Goal: Contribute content

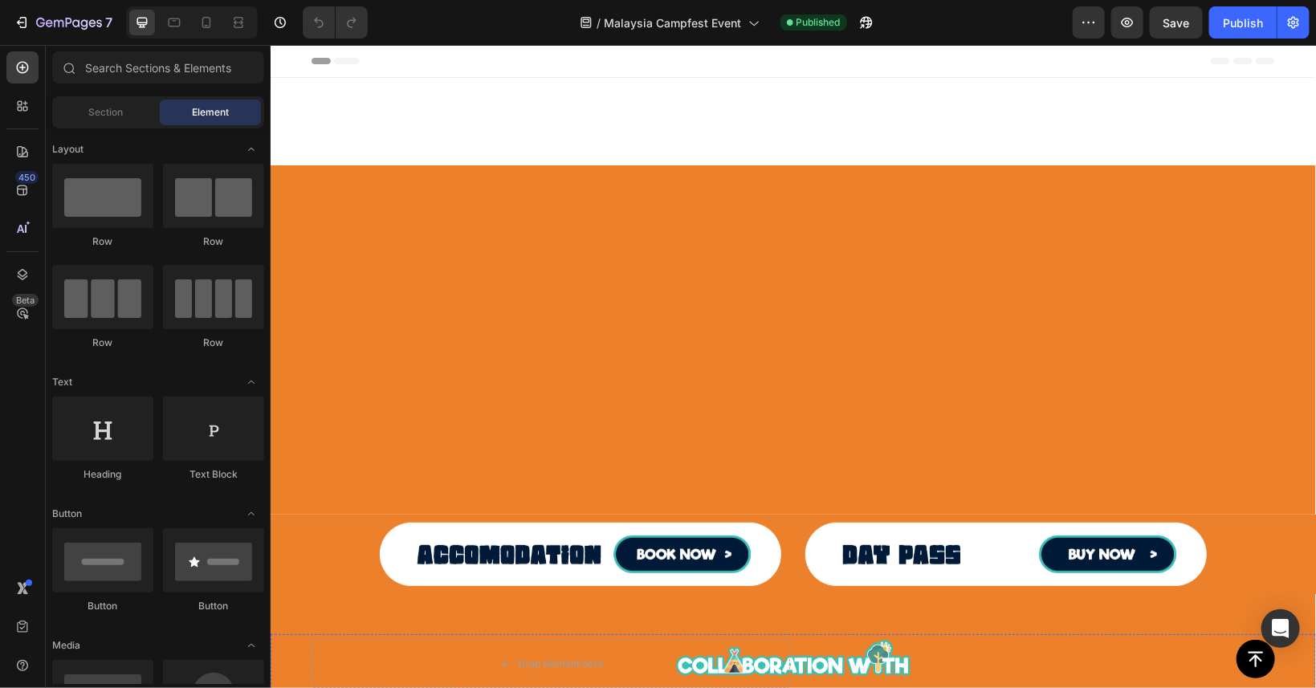
scroll to position [650, 0]
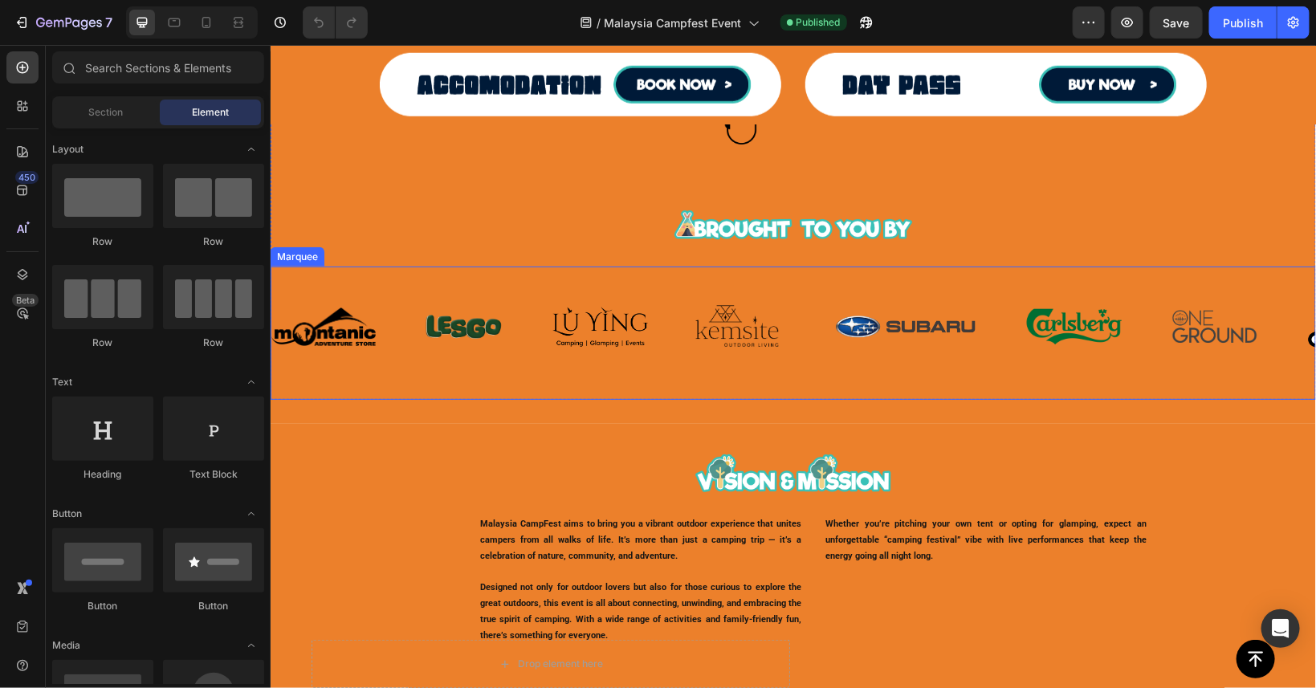
click at [650, 319] on div "Image" at bounding box center [620, 326] width 136 height 42
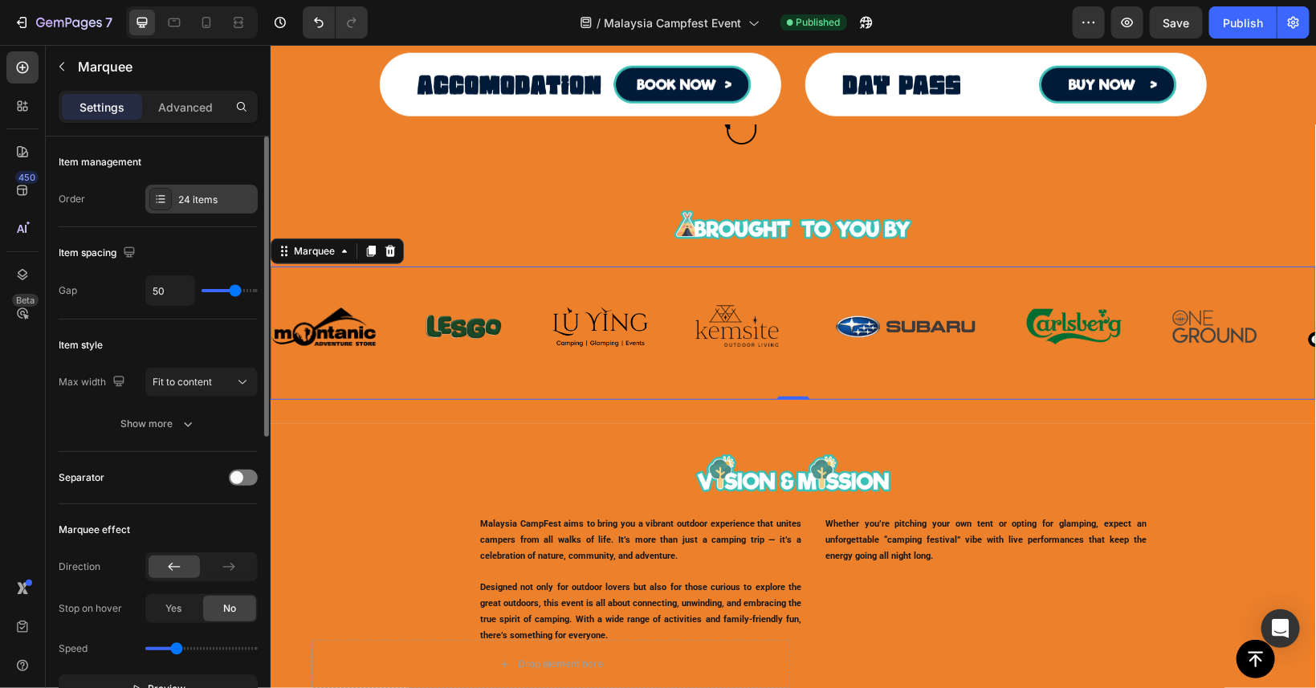
click at [169, 198] on div at bounding box center [160, 199] width 22 height 22
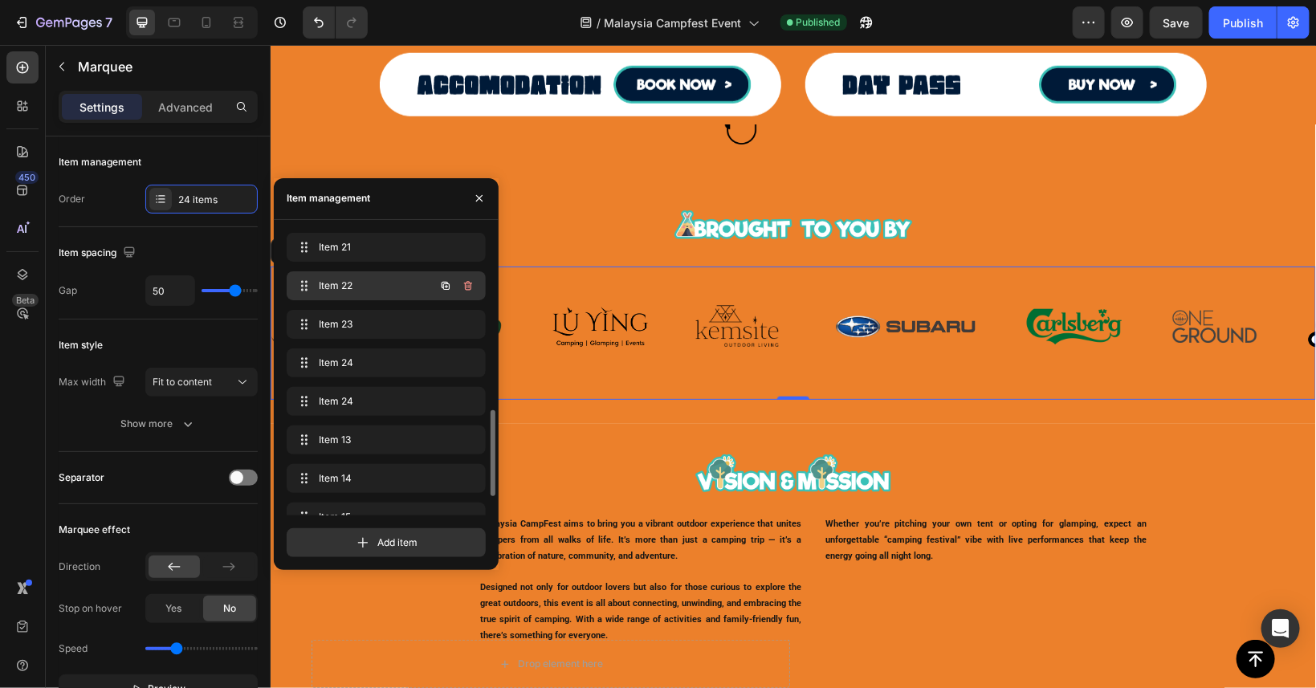
scroll to position [638, 0]
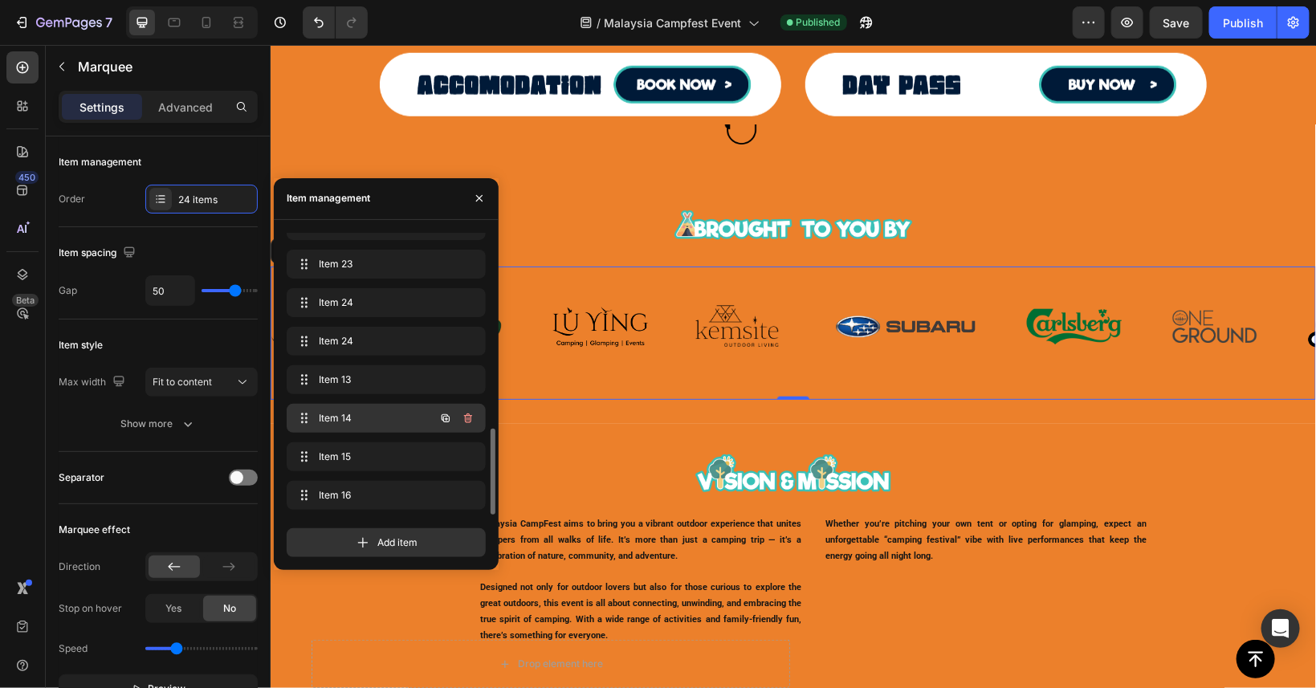
click at [361, 418] on span "Item 14" at bounding box center [364, 418] width 91 height 14
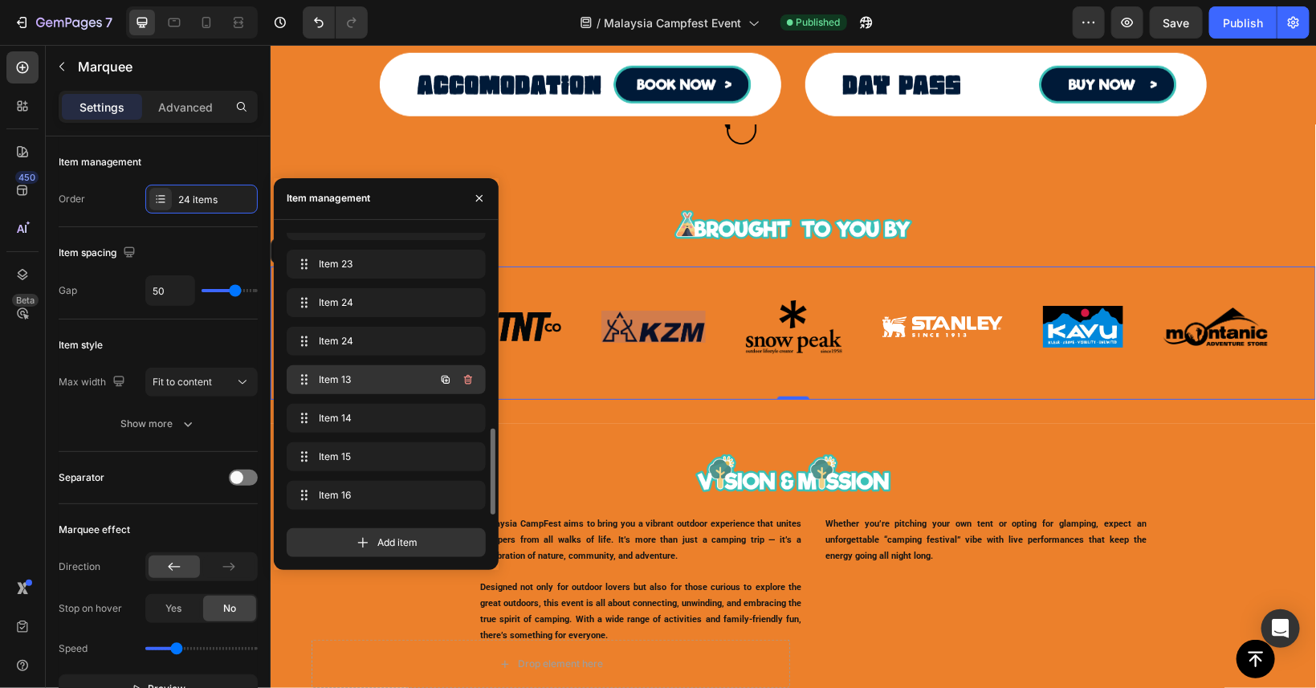
click at [367, 377] on span "Item 13" at bounding box center [364, 380] width 91 height 14
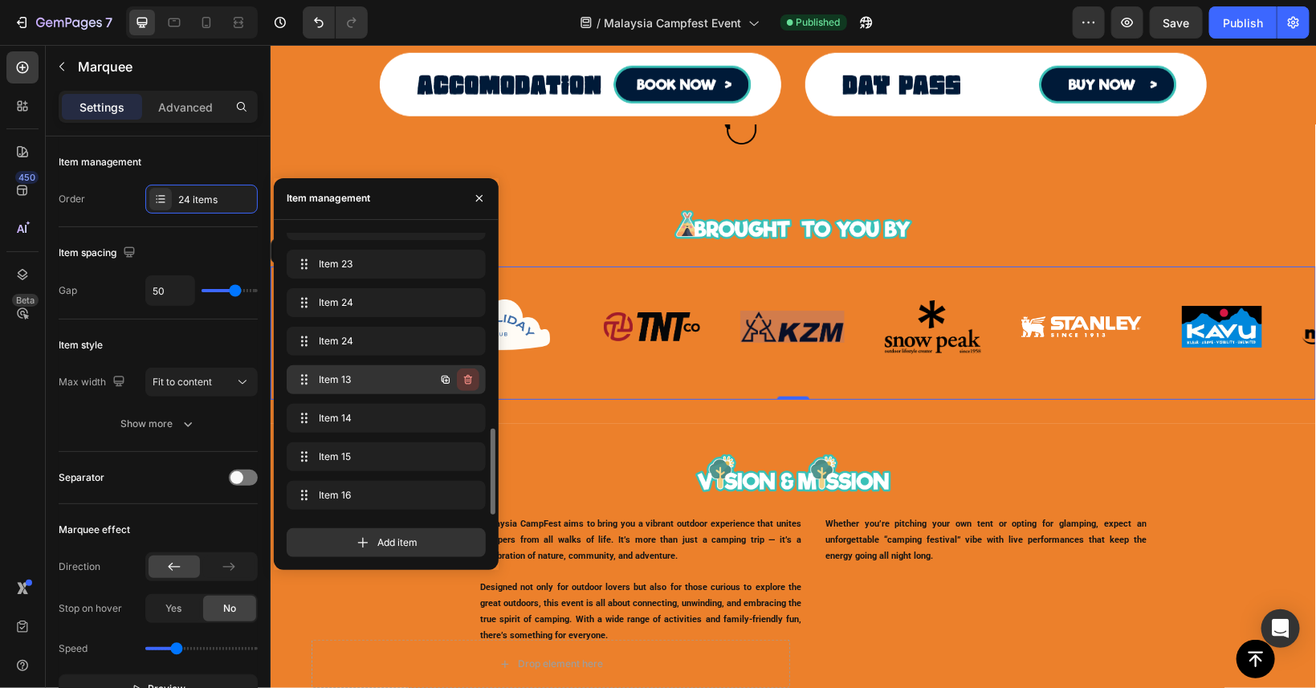
scroll to position [0, 2589]
click at [442, 381] on icon "button" at bounding box center [445, 379] width 13 height 13
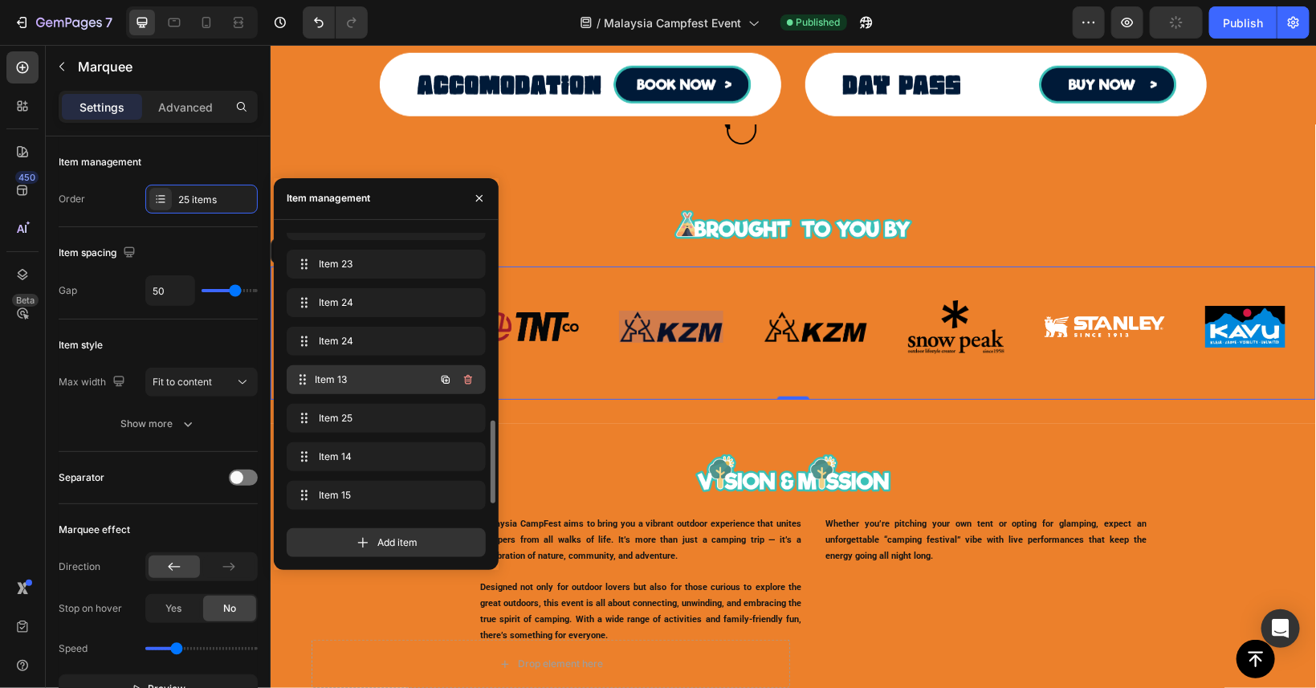
click at [385, 377] on span "Item 13" at bounding box center [375, 380] width 119 height 14
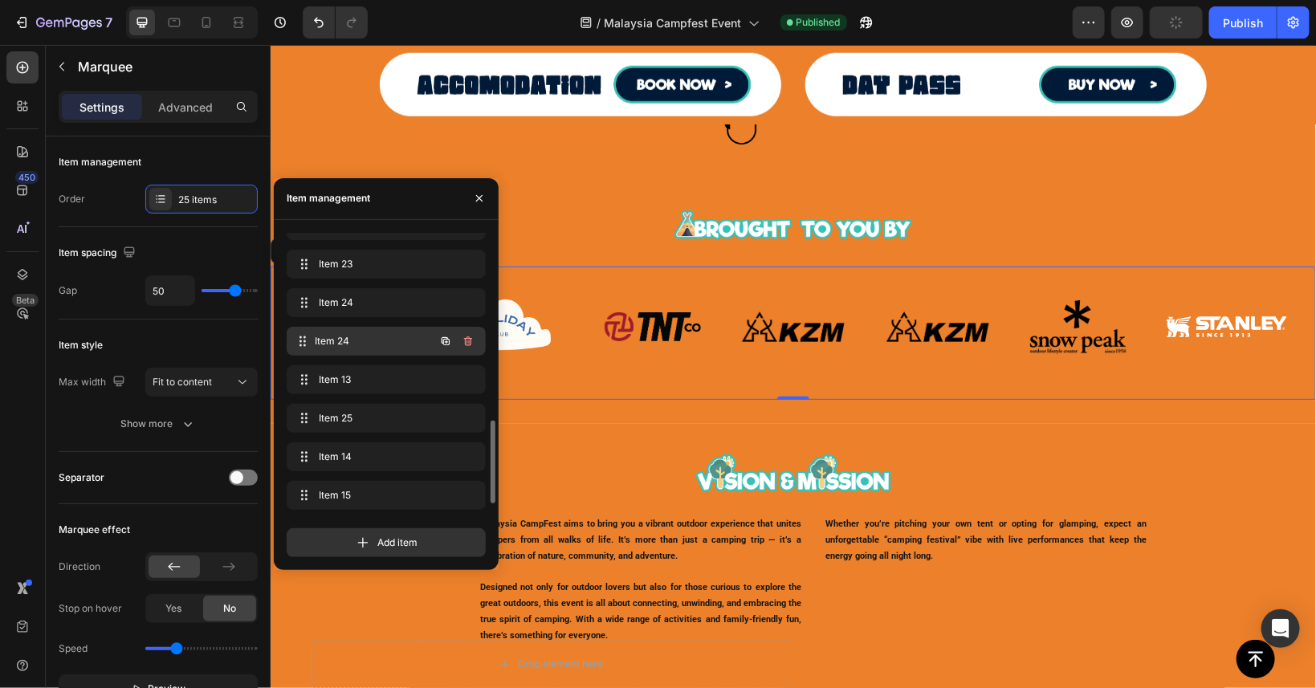
click at [381, 341] on span "Item 24" at bounding box center [375, 341] width 119 height 14
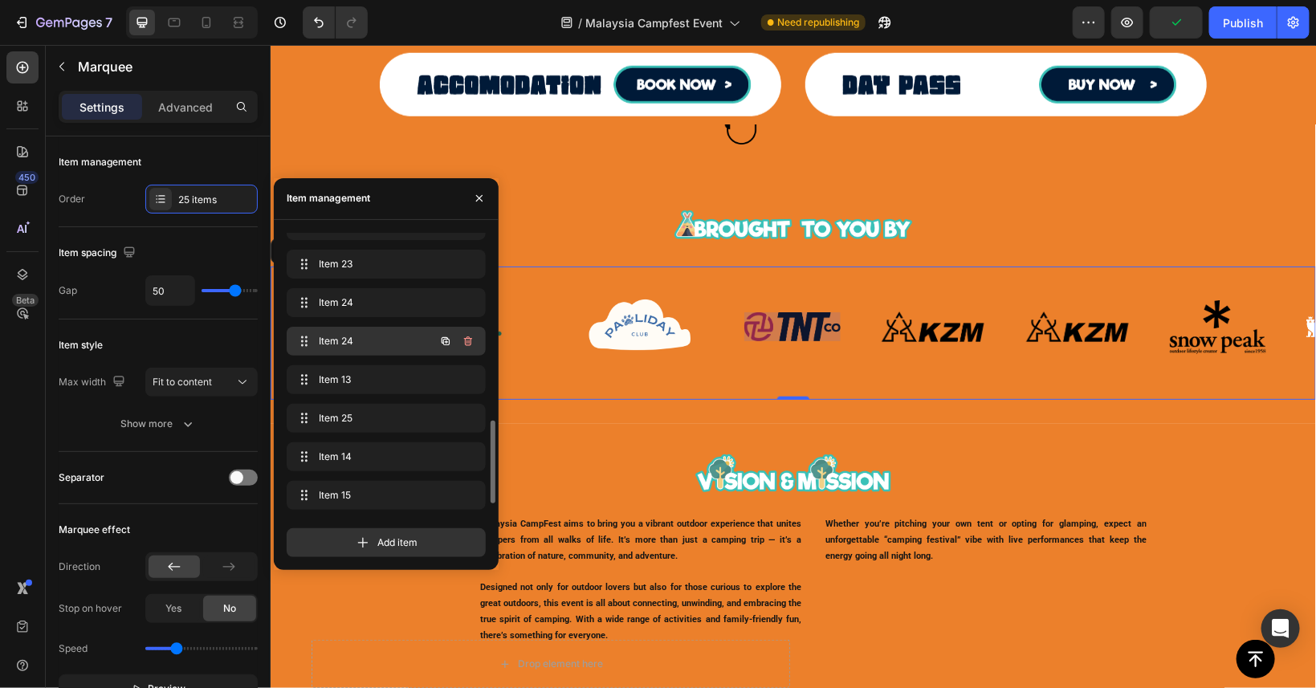
scroll to position [0, 2449]
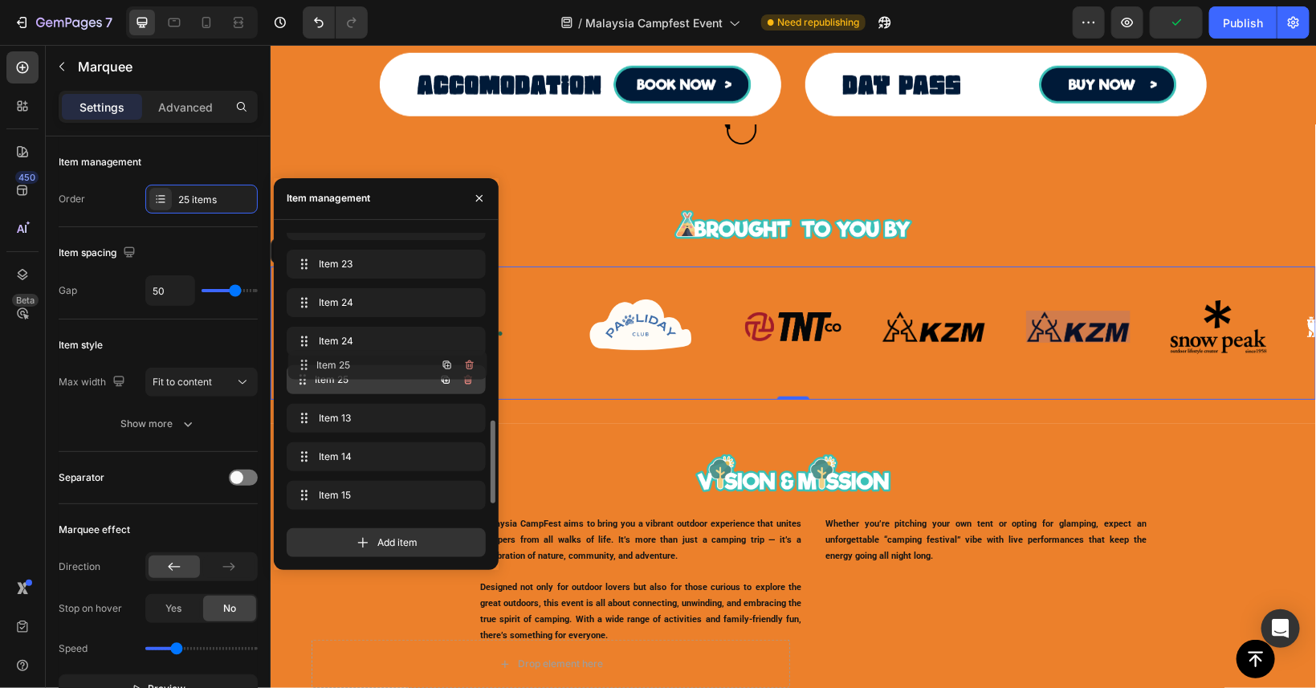
drag, startPoint x: 362, startPoint y: 422, endPoint x: 363, endPoint y: 369, distance: 53.0
click at [344, 376] on span "Item 25" at bounding box center [364, 380] width 91 height 14
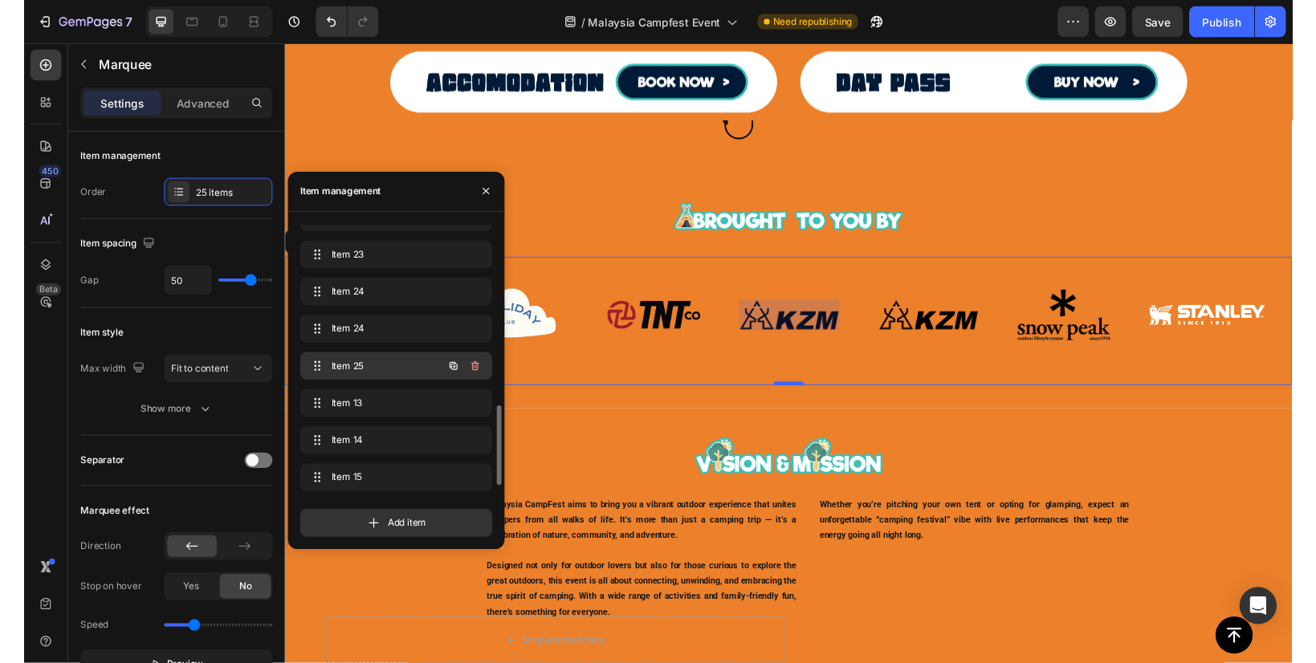
scroll to position [0, 2589]
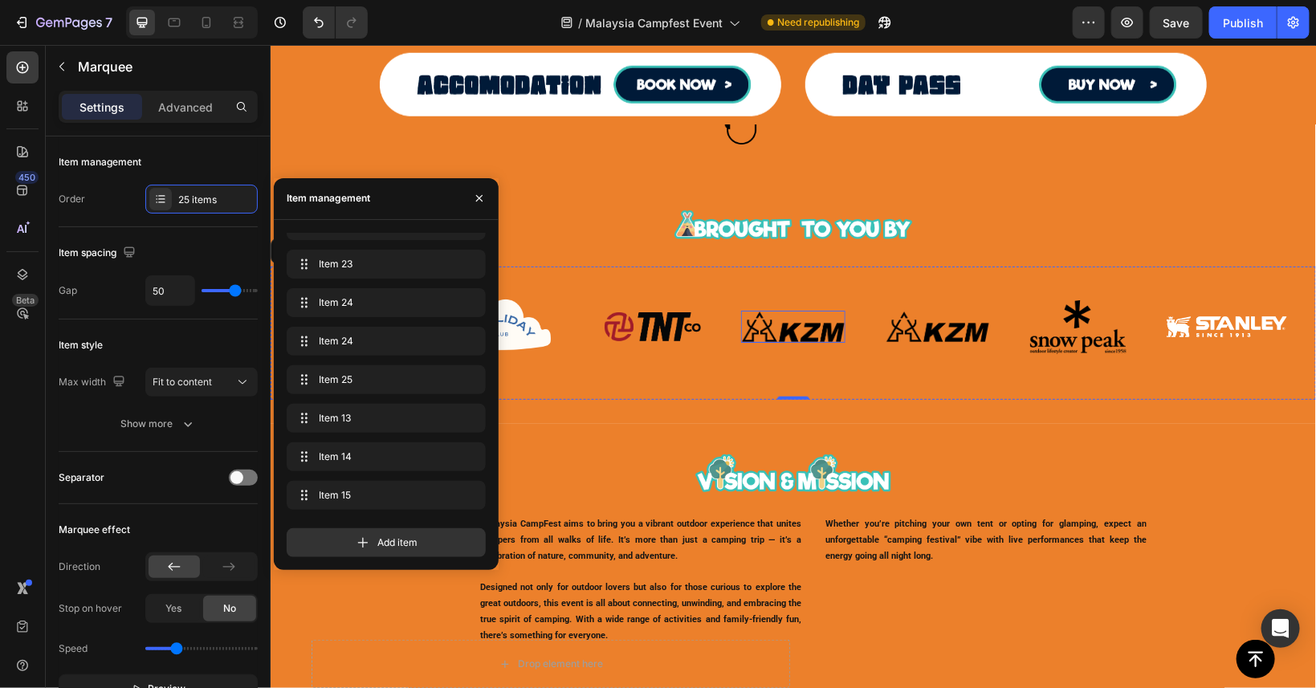
click at [805, 332] on img at bounding box center [792, 326] width 104 height 32
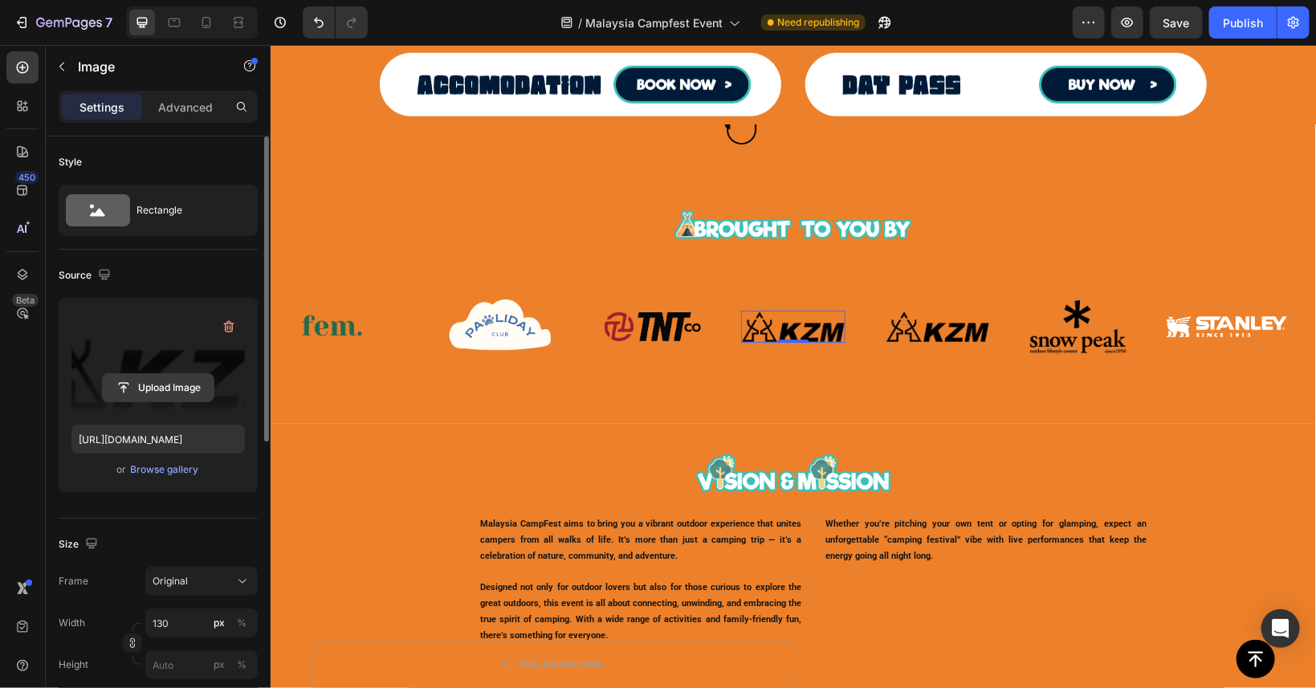
click at [153, 390] on input "file" at bounding box center [158, 387] width 111 height 27
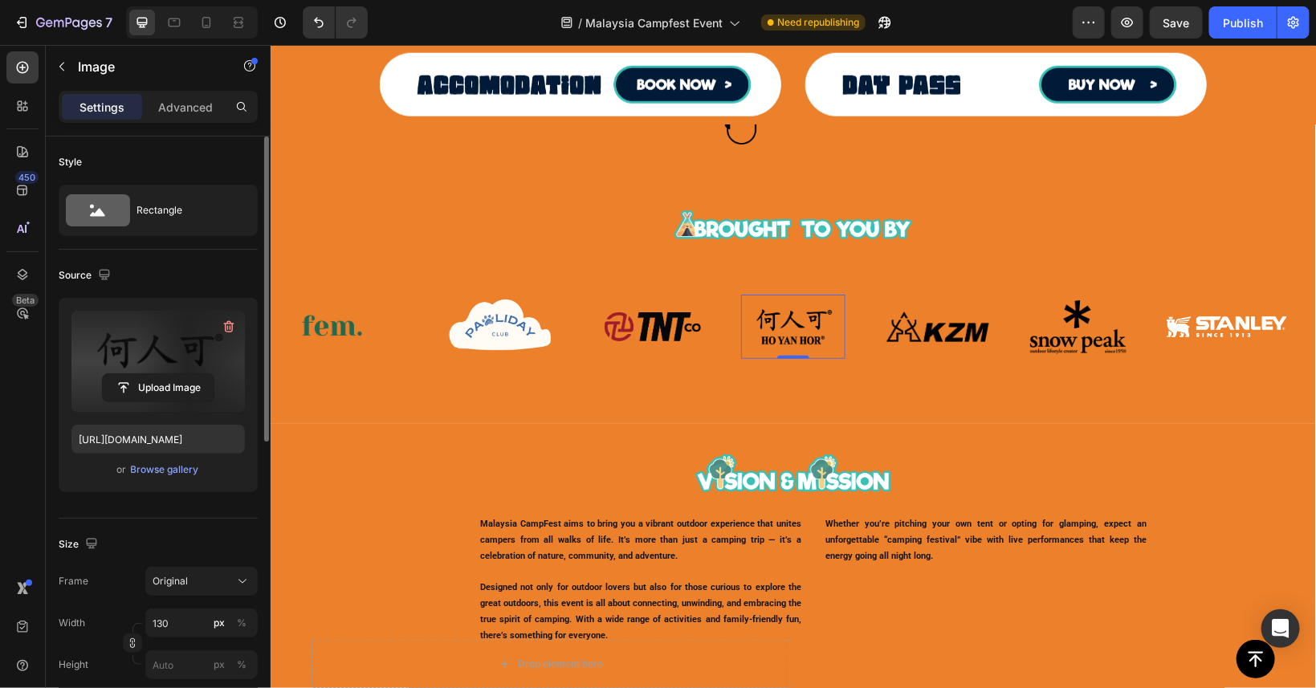
type input "[URL][DOMAIN_NAME]"
